Goal: Navigation & Orientation: Find specific page/section

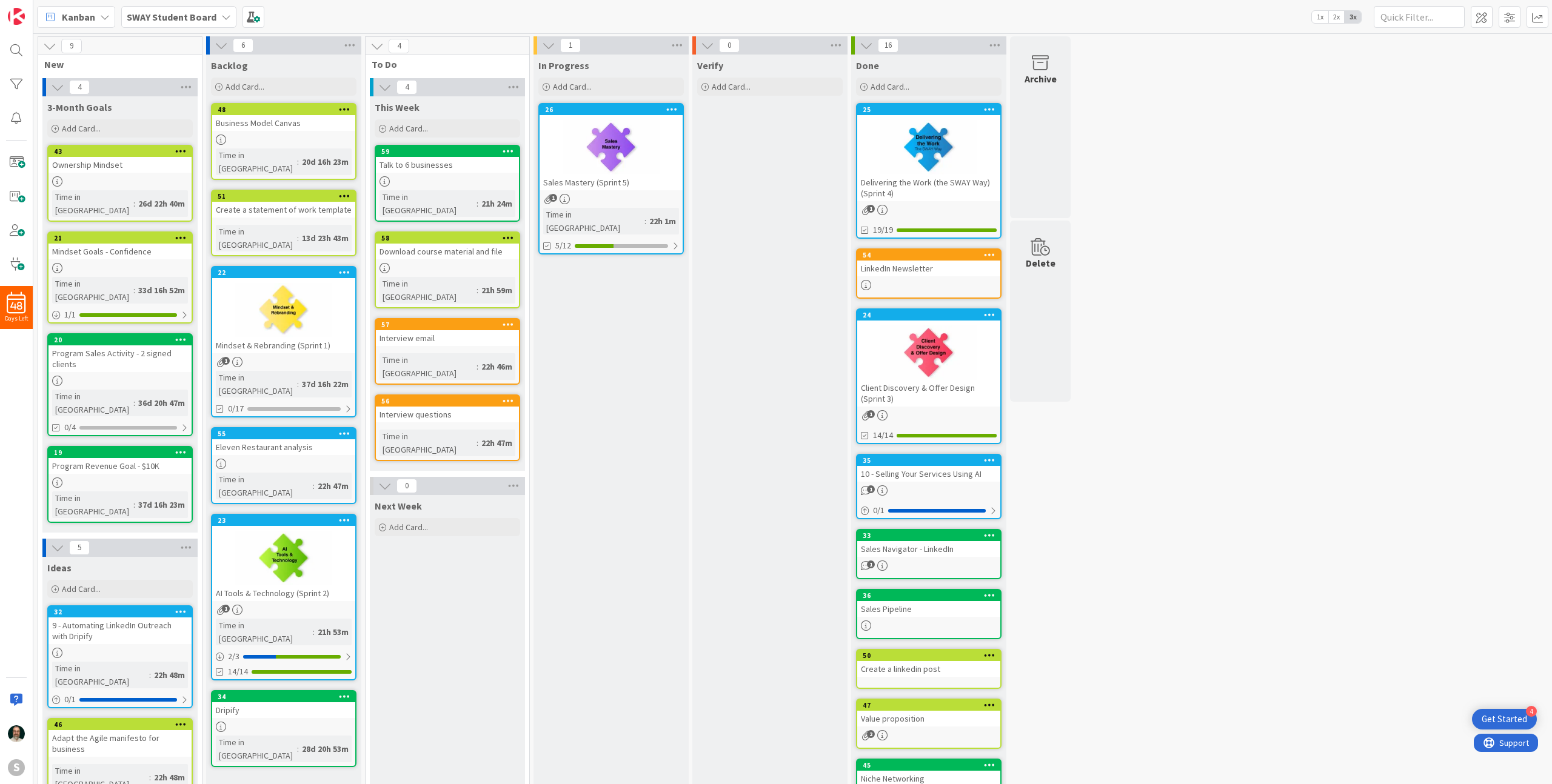
click at [655, 164] on div at bounding box center [611, 148] width 143 height 55
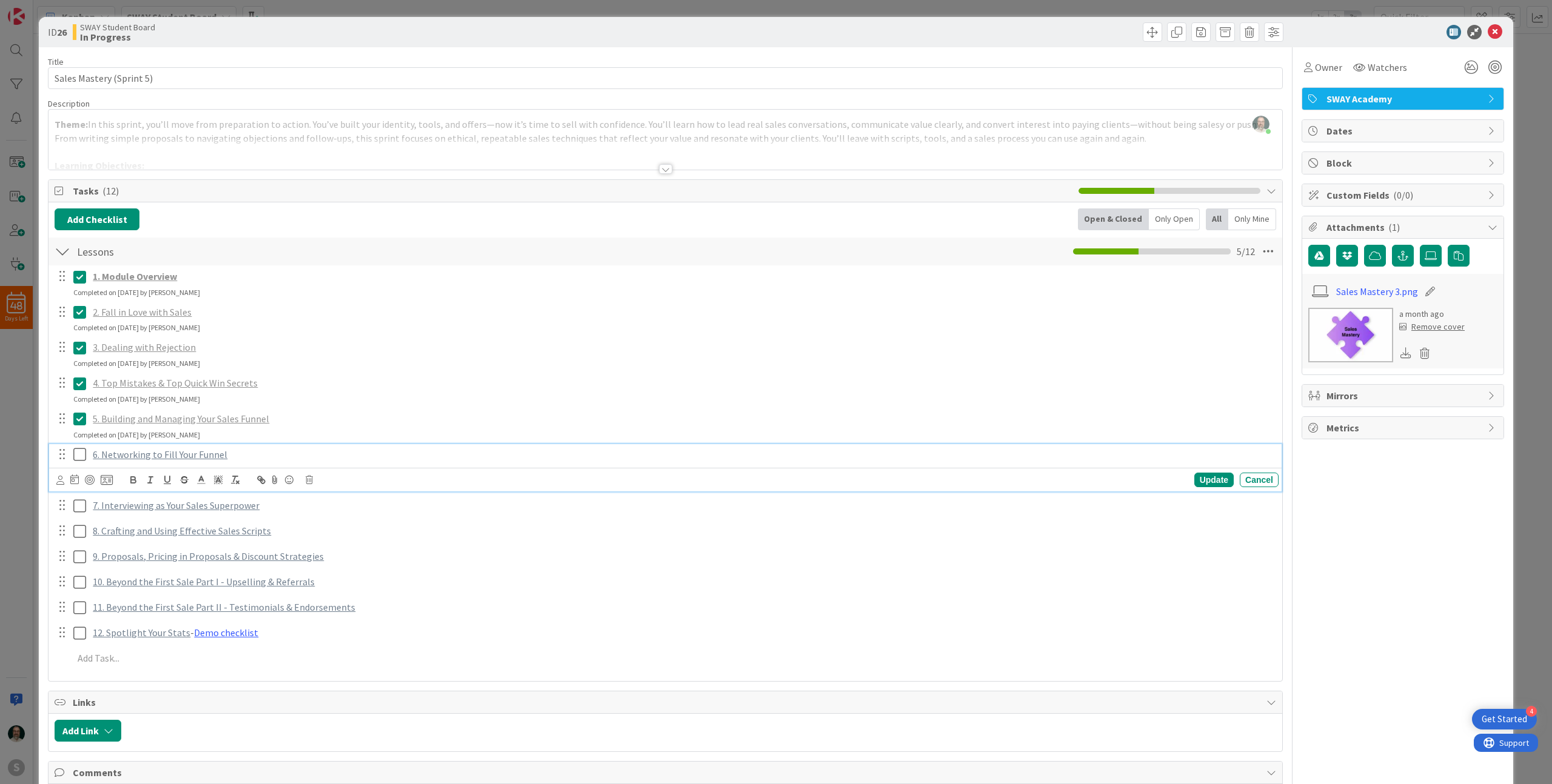
click at [81, 453] on icon at bounding box center [82, 454] width 18 height 15
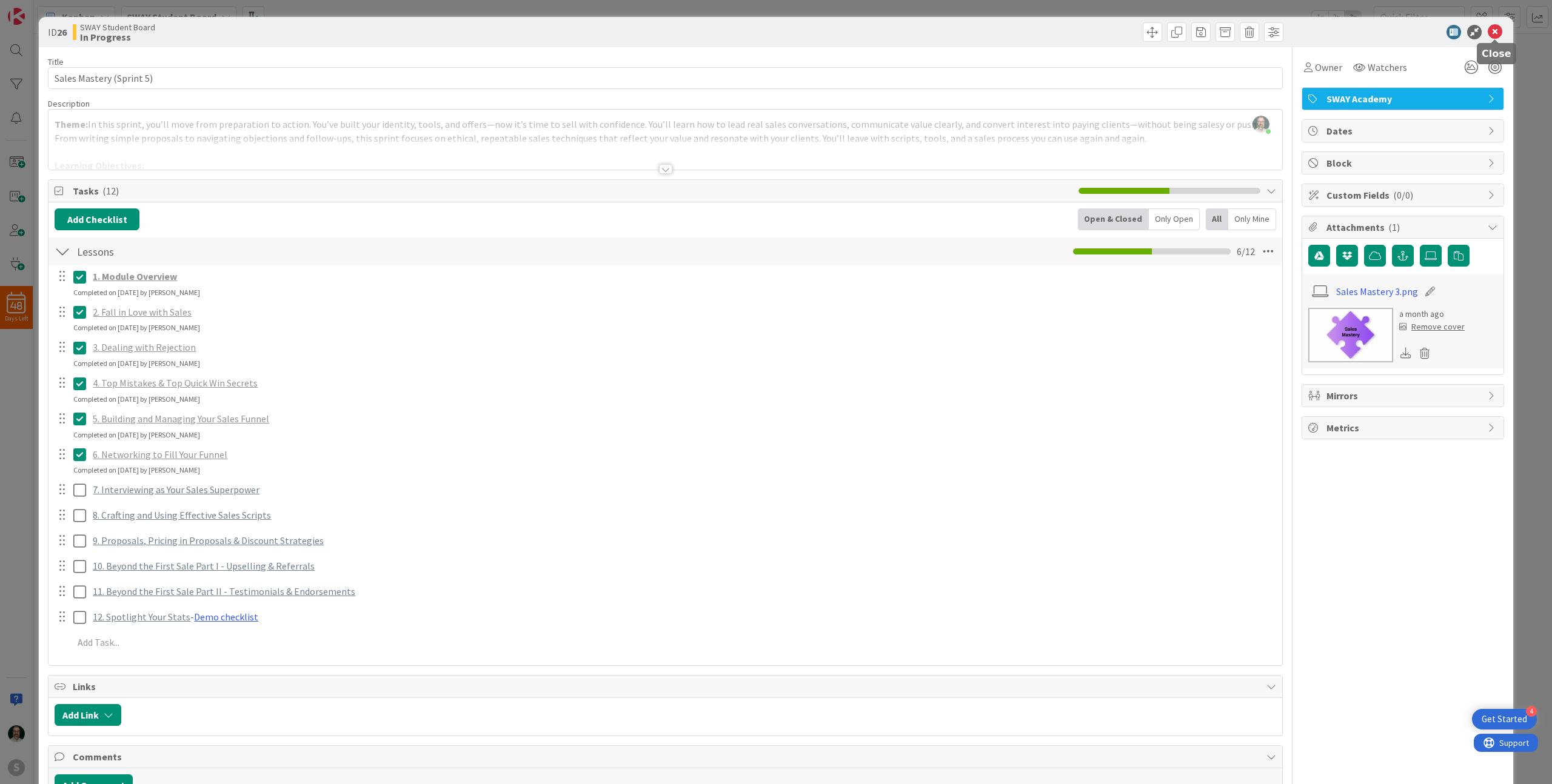
click at [1494, 31] on icon at bounding box center [1495, 32] width 15 height 15
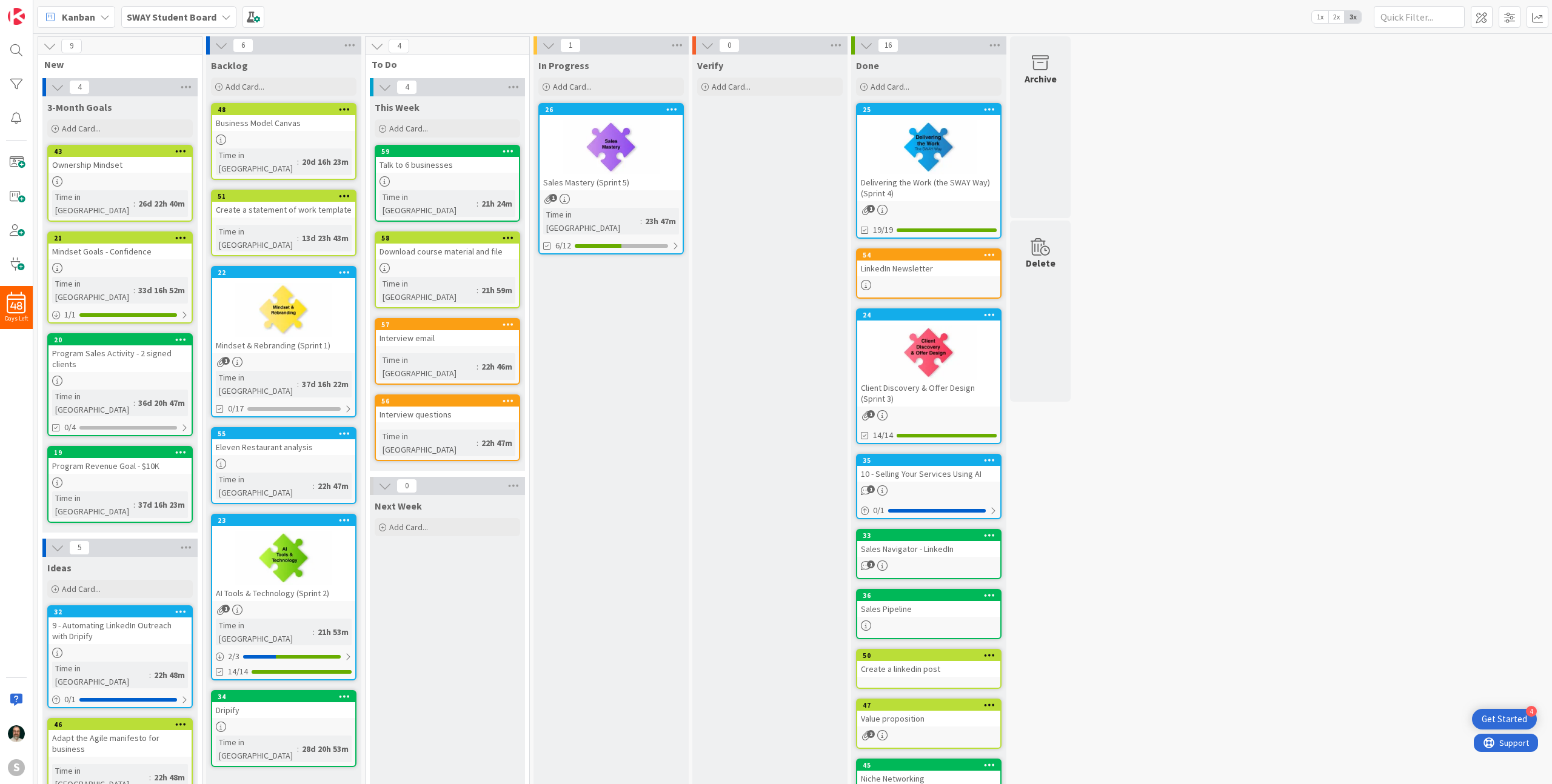
click at [654, 172] on div at bounding box center [611, 148] width 143 height 55
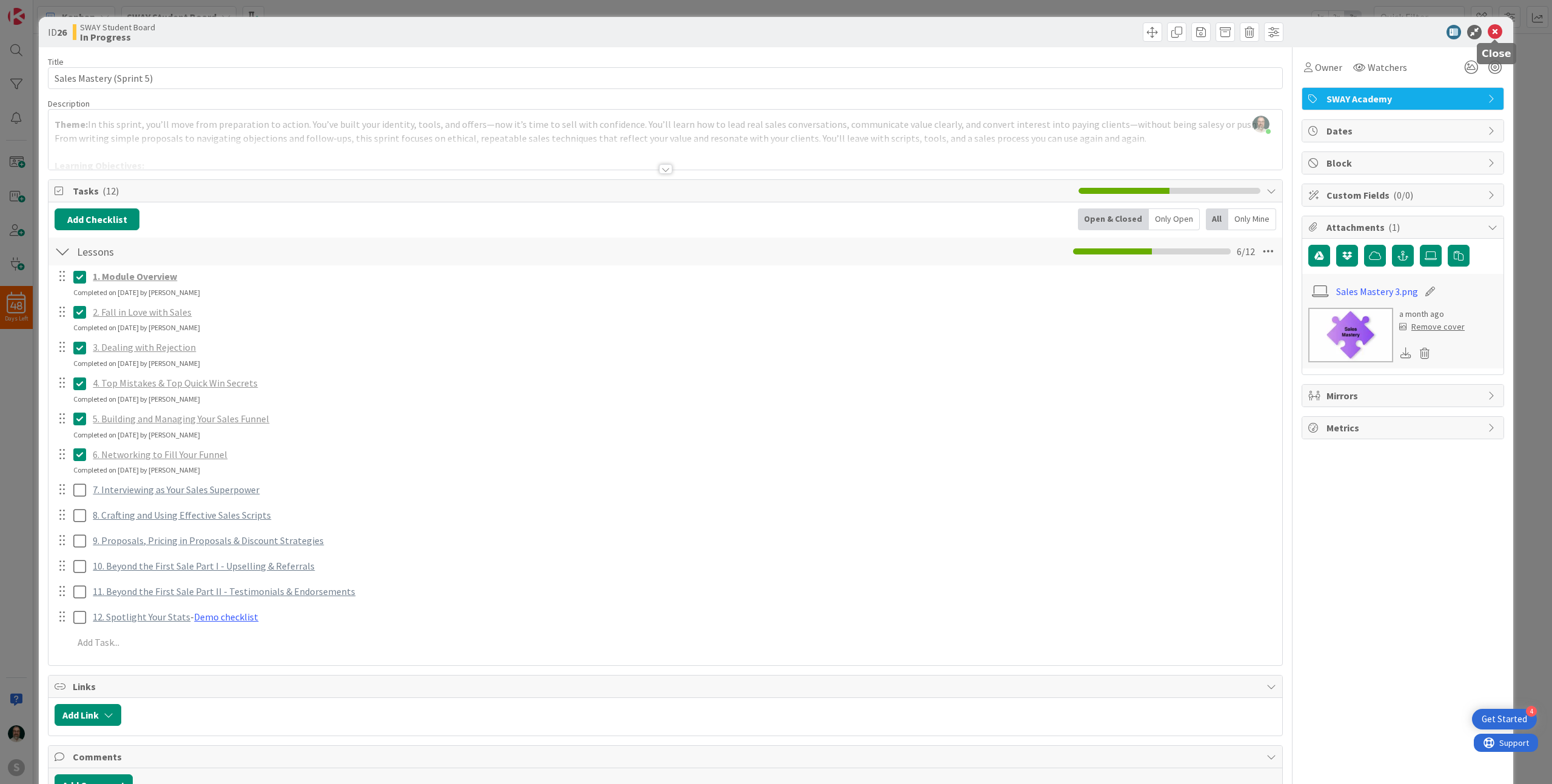
click at [1497, 31] on icon at bounding box center [1495, 32] width 15 height 15
